Goal: Information Seeking & Learning: Learn about a topic

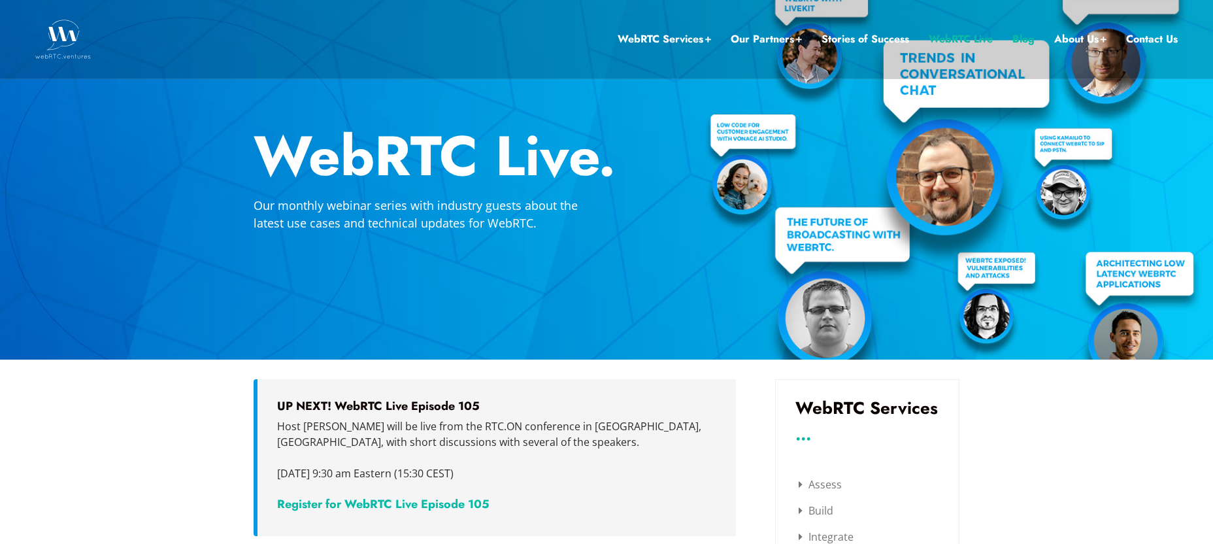
click at [1028, 39] on link "Blog" at bounding box center [1023, 39] width 22 height 17
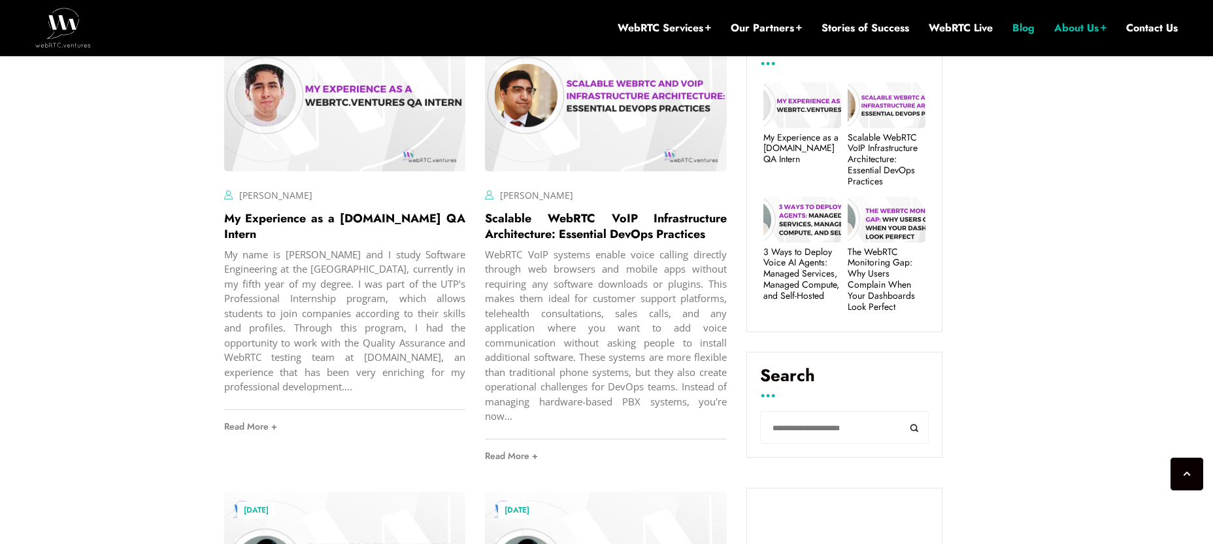
scroll to position [510, 0]
click at [783, 429] on input "Search" at bounding box center [844, 426] width 169 height 33
type input "**********"
click at [899, 410] on button "Search" at bounding box center [913, 426] width 29 height 33
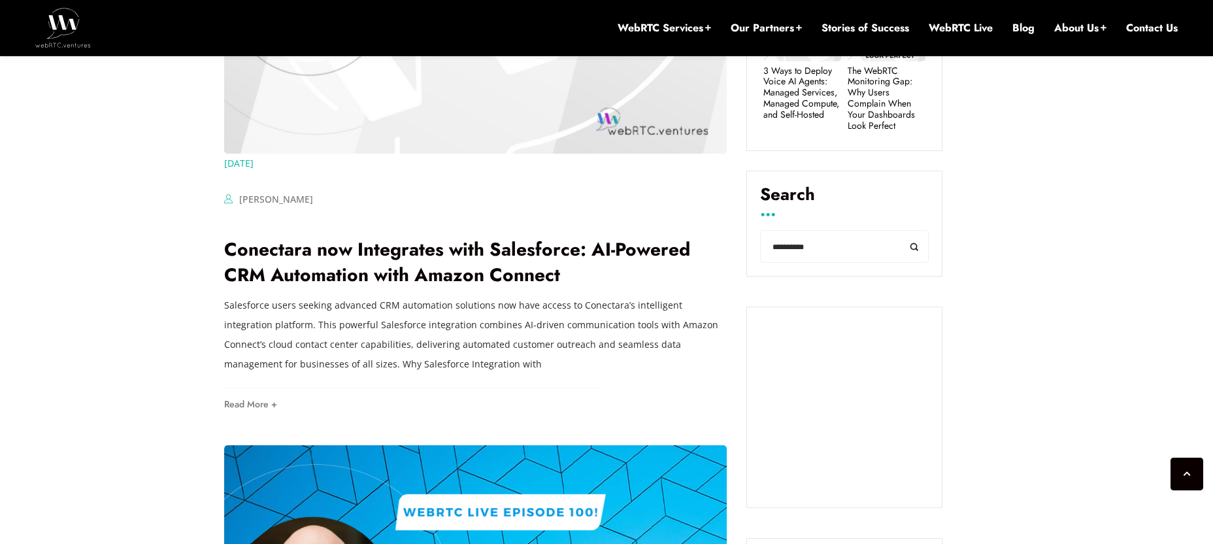
scroll to position [702, 0]
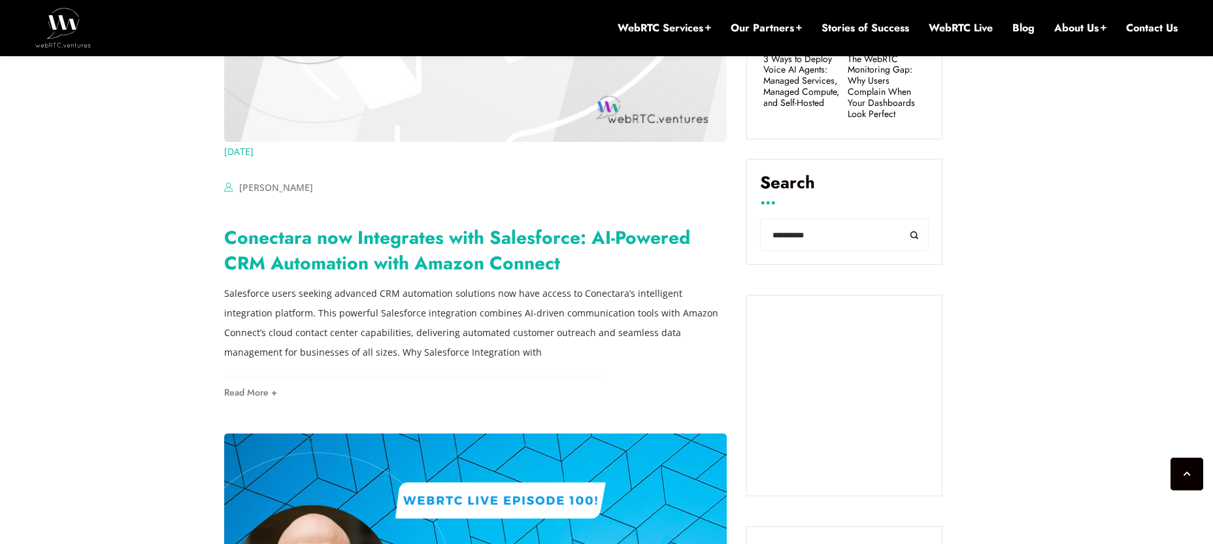
click at [444, 238] on link "Conectara now Integrates with Salesforce: AI-Powered CRM Automation with Amazon…" at bounding box center [457, 250] width 466 height 52
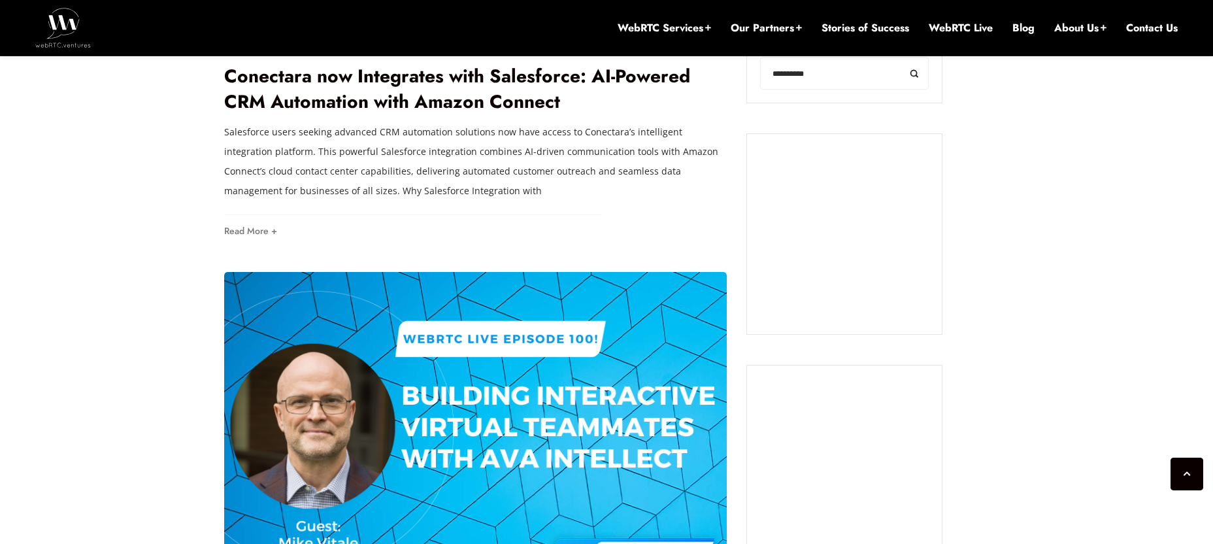
scroll to position [856, 0]
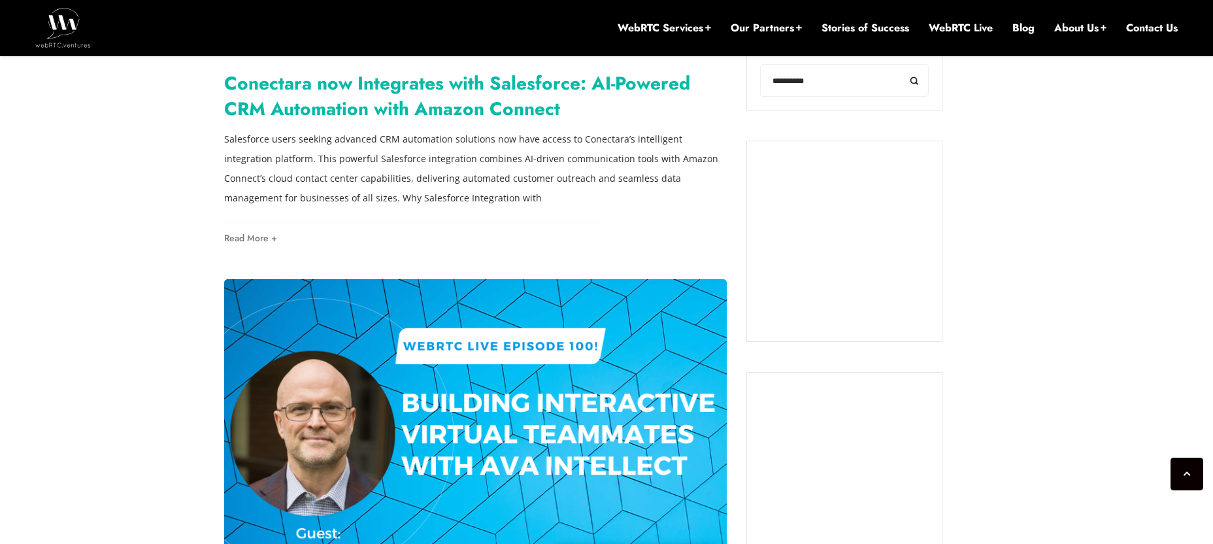
click at [386, 90] on link "Conectara now Integrates with Salesforce: AI-Powered CRM Automation with Amazon…" at bounding box center [457, 96] width 466 height 52
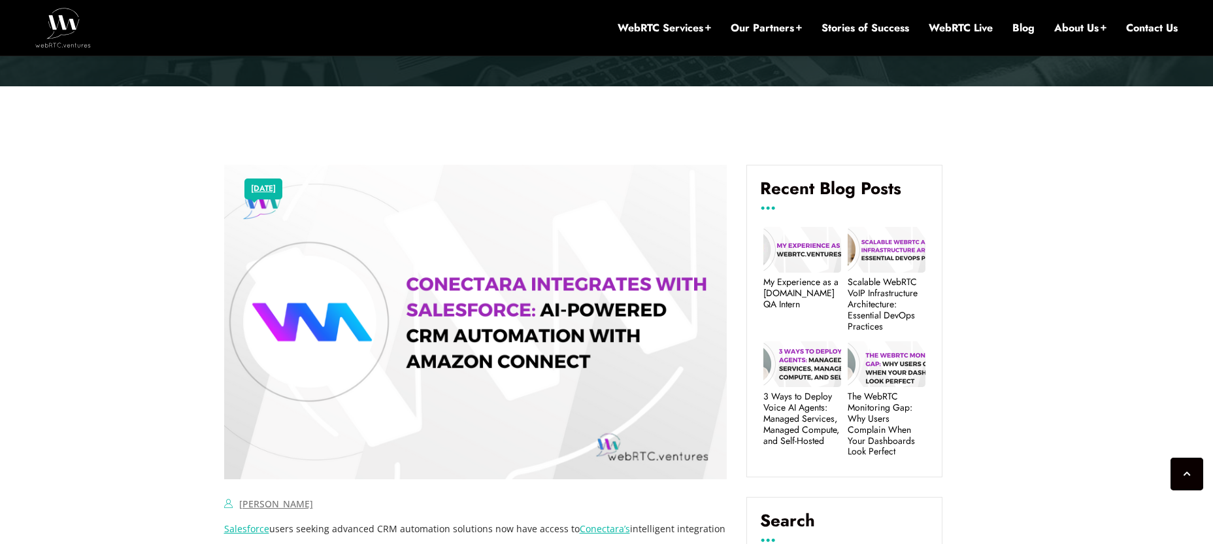
scroll to position [405, 0]
